Goal: Contribute content

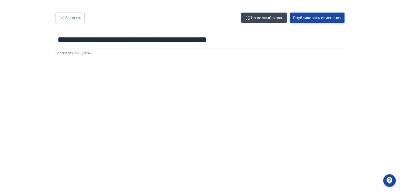
click at [310, 18] on button "Опубликовать изменения" at bounding box center [317, 18] width 55 height 10
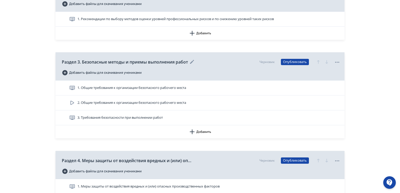
scroll to position [262, 0]
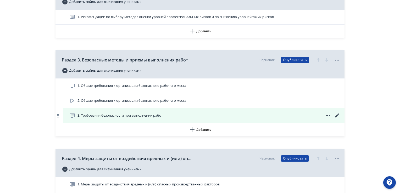
click at [336, 117] on icon at bounding box center [337, 116] width 4 height 4
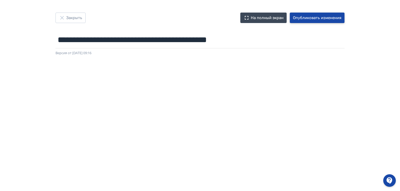
click at [318, 19] on font "Опубликовать изменения" at bounding box center [317, 17] width 48 height 5
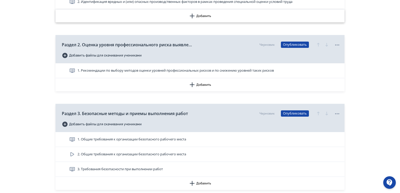
scroll to position [236, 0]
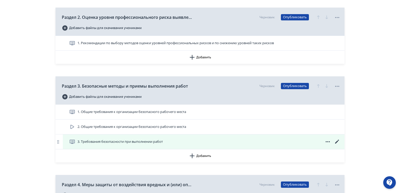
click at [339, 142] on icon at bounding box center [337, 142] width 6 height 6
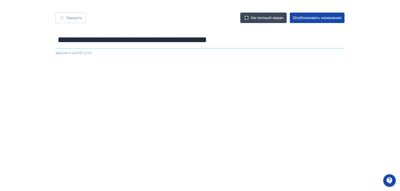
drag, startPoint x: 267, startPoint y: 42, endPoint x: 23, endPoint y: 25, distance: 245.0
click at [23, 25] on div "**********" at bounding box center [200, 96] width 400 height 166
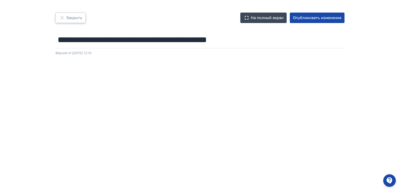
click at [77, 17] on font "Закрыть" at bounding box center [74, 17] width 16 height 5
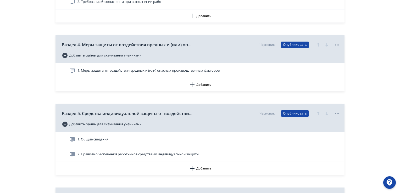
scroll to position [367, 0]
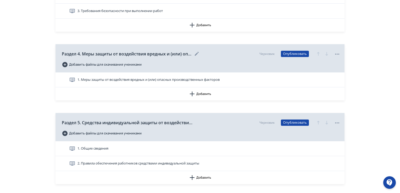
click at [197, 53] on icon at bounding box center [197, 54] width 6 height 6
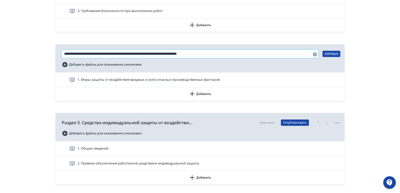
drag, startPoint x: 228, startPoint y: 54, endPoint x: 81, endPoint y: 57, distance: 147.5
click at [81, 57] on input "**********" at bounding box center [190, 54] width 257 height 8
click at [328, 52] on font "ХОРОШО" at bounding box center [332, 54] width 14 height 4
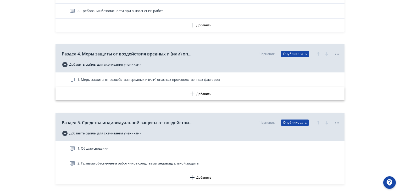
click at [292, 94] on button "Добавить" at bounding box center [200, 93] width 289 height 13
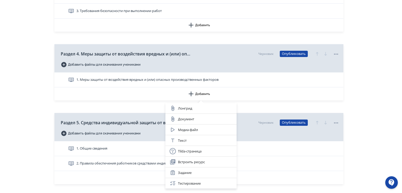
click at [373, 108] on div "Лонгрид Документ Медиа-файл Текст Tilda-страница Встроить ресурс Задание Тестир…" at bounding box center [201, 96] width 402 height 193
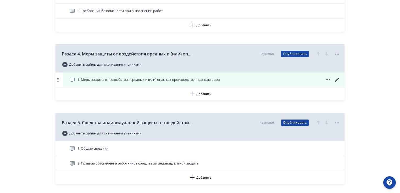
click at [336, 80] on icon at bounding box center [337, 80] width 6 height 6
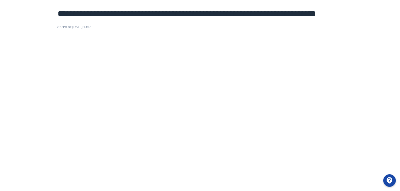
scroll to position [105, 0]
